Goal: Transaction & Acquisition: Purchase product/service

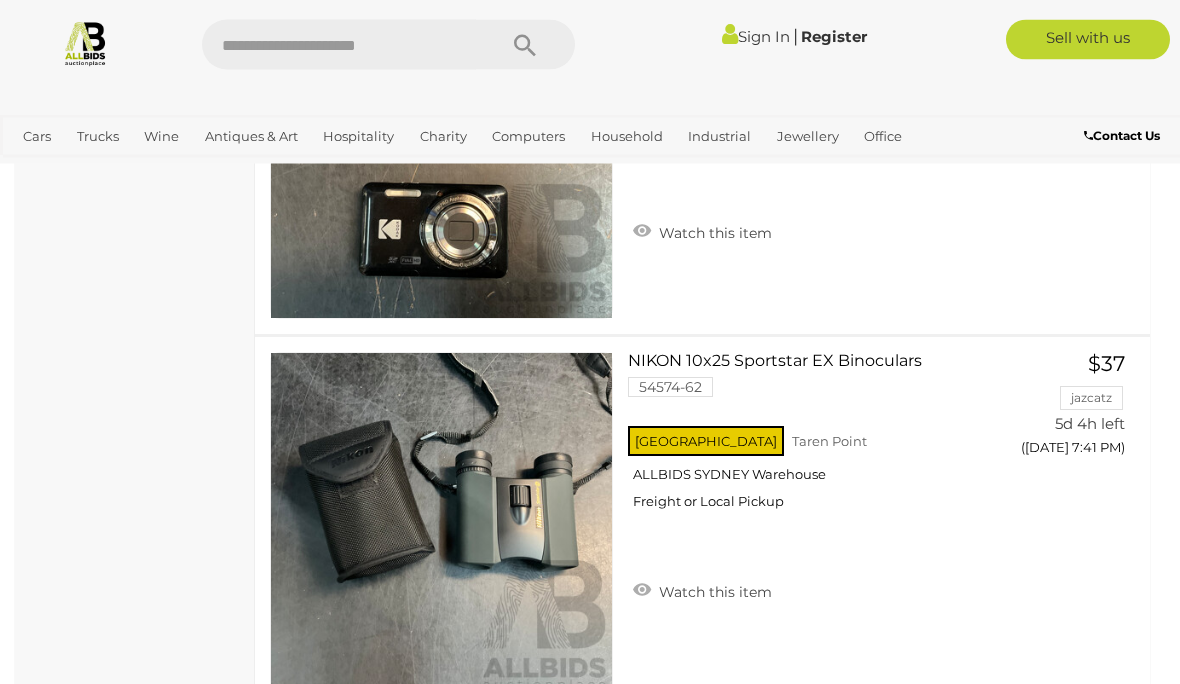
scroll to position [15982, 0]
click at [0, 0] on span "Auctions" at bounding box center [0, 0] width 0 height 0
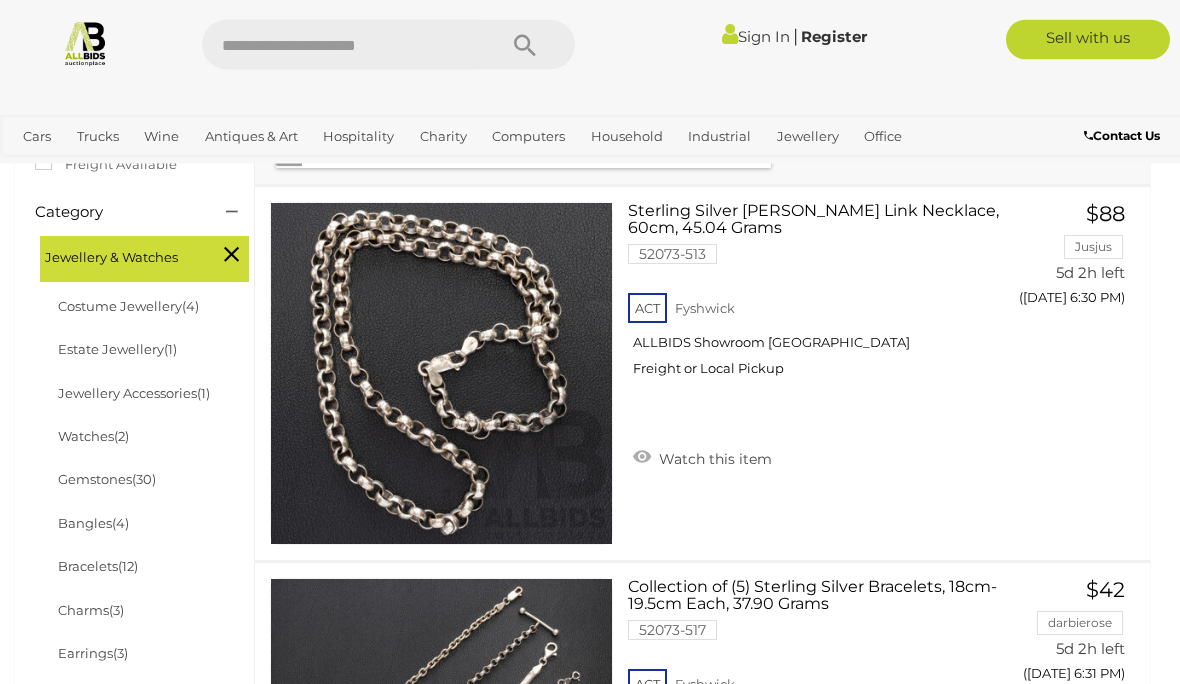
scroll to position [504, 0]
click at [142, 341] on link "Estate Jewellery (1)" at bounding box center [117, 349] width 119 height 16
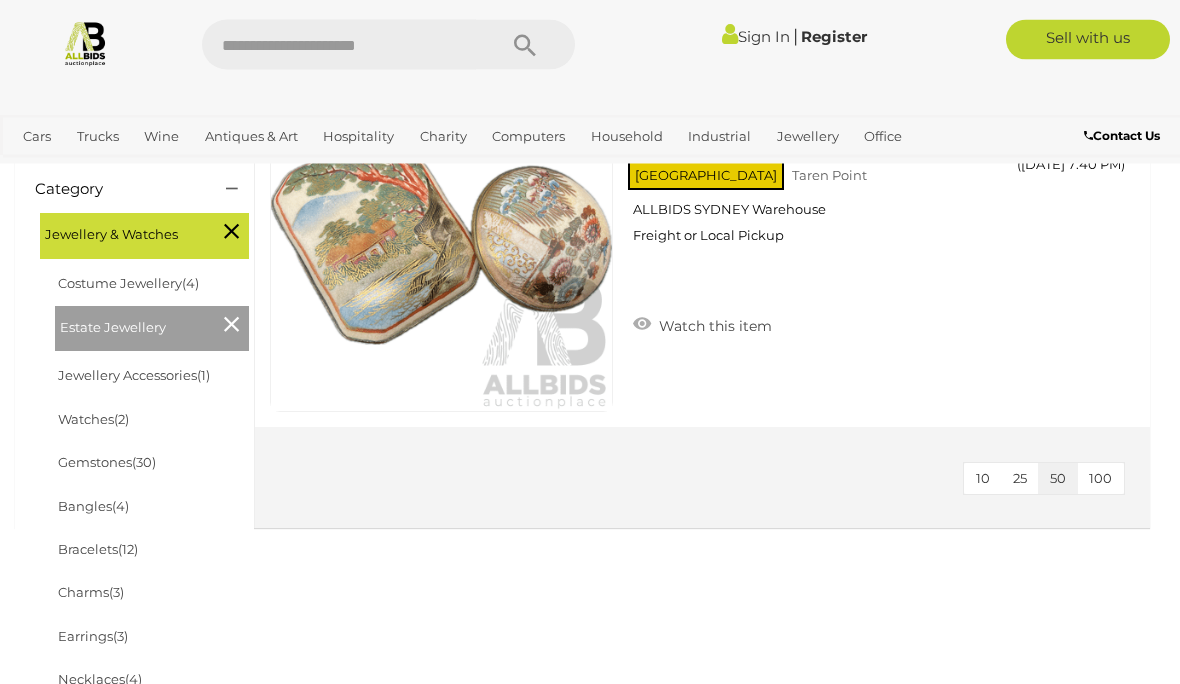
scroll to position [487, 0]
click at [234, 325] on icon at bounding box center [231, 324] width 15 height 26
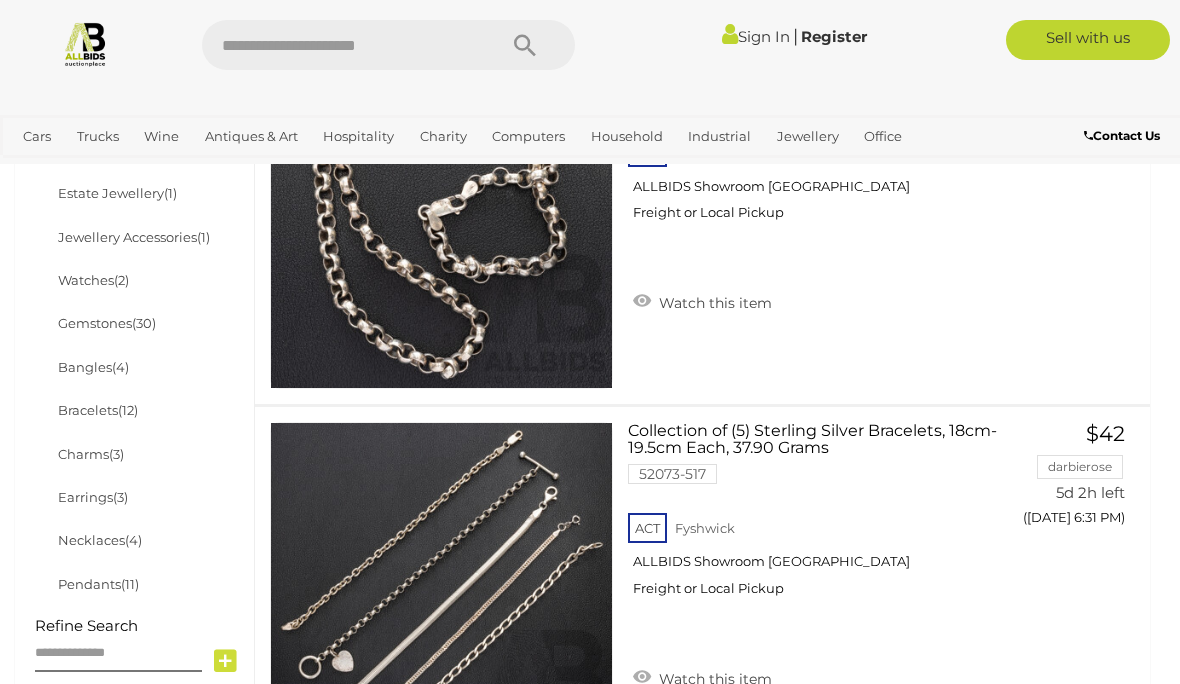
scroll to position [661, 0]
click at [108, 493] on link "Earrings (3)" at bounding box center [93, 496] width 70 height 16
